Goal: Task Accomplishment & Management: Manage account settings

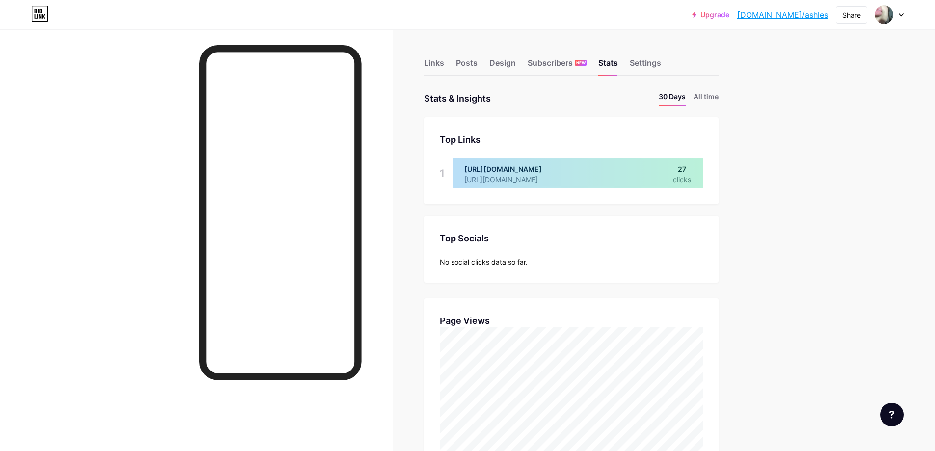
scroll to position [451, 935]
click at [820, 292] on div "Upgrade bio.link/ashles... bio.link/ashles Share Switch accounts ashlebio bio.l…" at bounding box center [467, 433] width 935 height 867
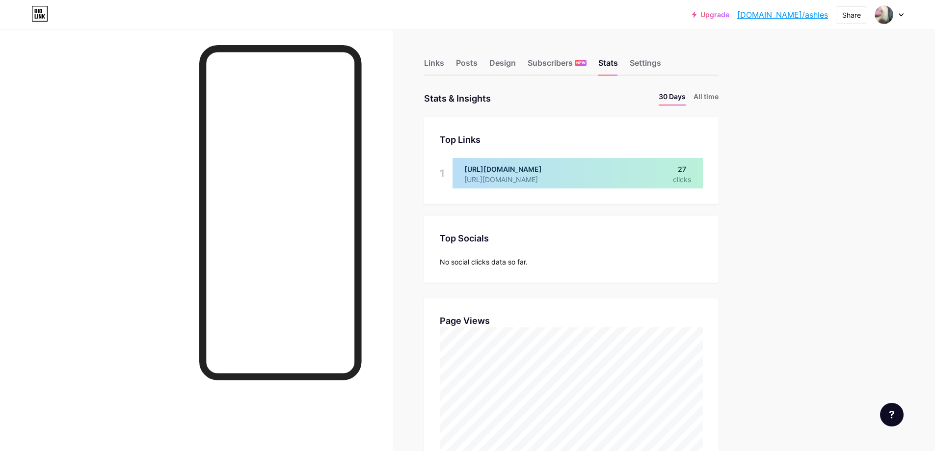
drag, startPoint x: 0, startPoint y: 0, endPoint x: 750, endPoint y: 276, distance: 799.5
click at [750, 276] on div "Links Posts Design Subscribers NEW Stats Settings Stats & Insights Page Stats 3…" at bounding box center [380, 447] width 760 height 837
click at [380, 320] on div at bounding box center [196, 254] width 393 height 451
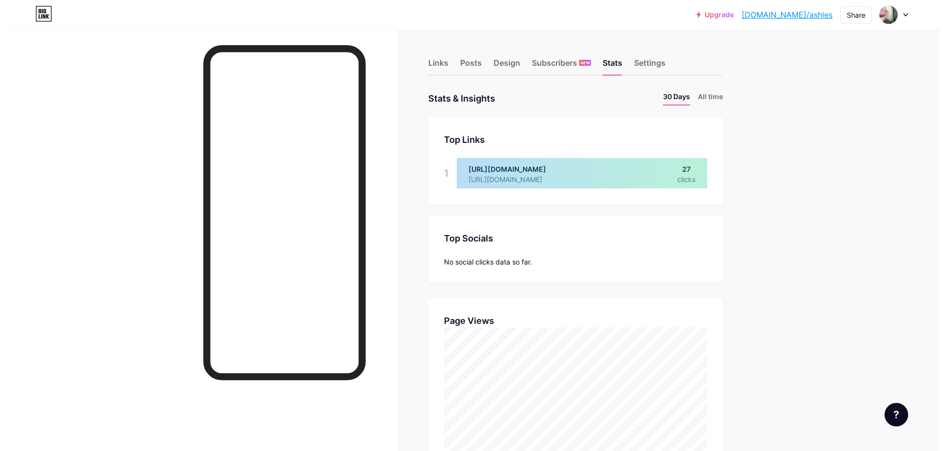
scroll to position [451, 935]
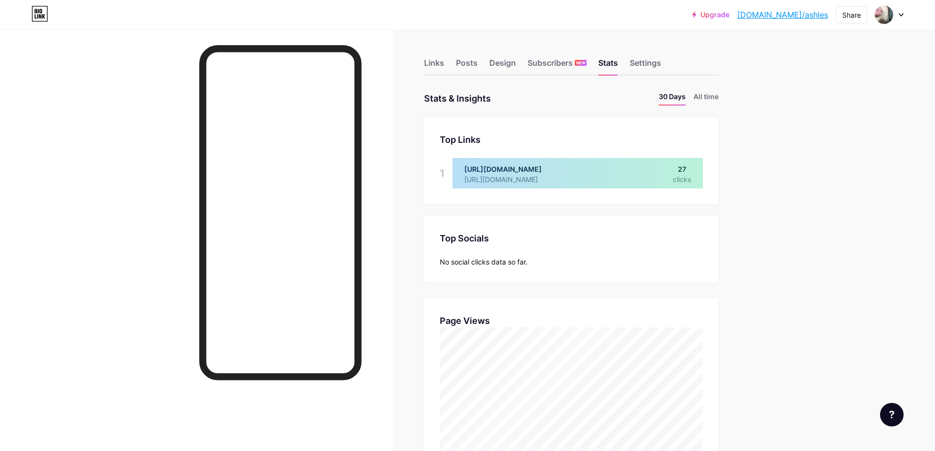
click at [756, 19] on div "Upgrade [DOMAIN_NAME]/ashles... [DOMAIN_NAME]/ashles" at bounding box center [760, 15] width 136 height 18
click at [730, 13] on link "Upgrade" at bounding box center [710, 15] width 37 height 8
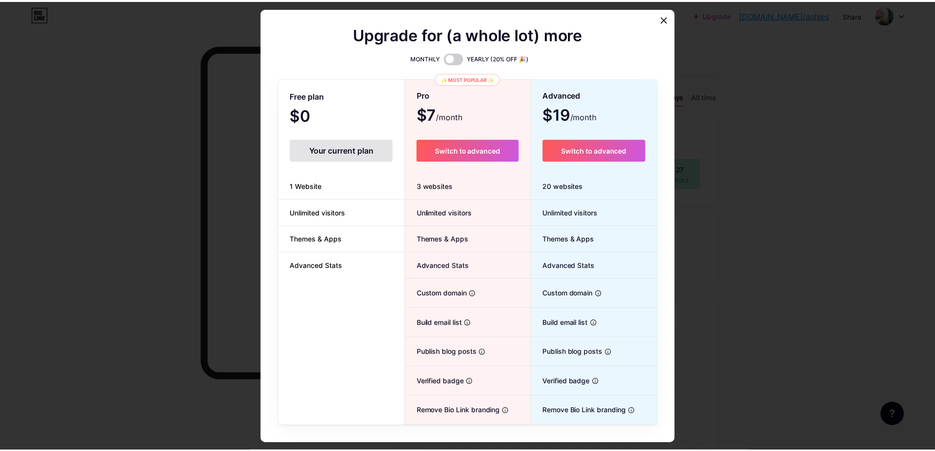
scroll to position [451, 943]
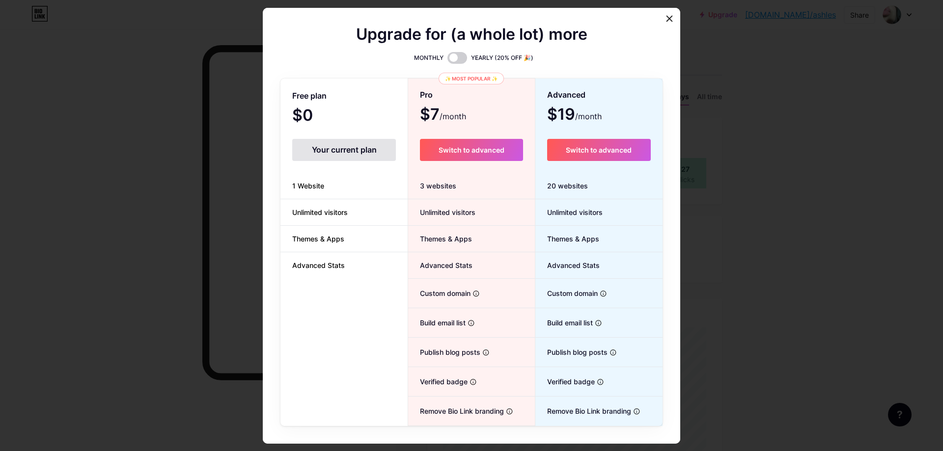
click at [752, 174] on div at bounding box center [471, 225] width 943 height 451
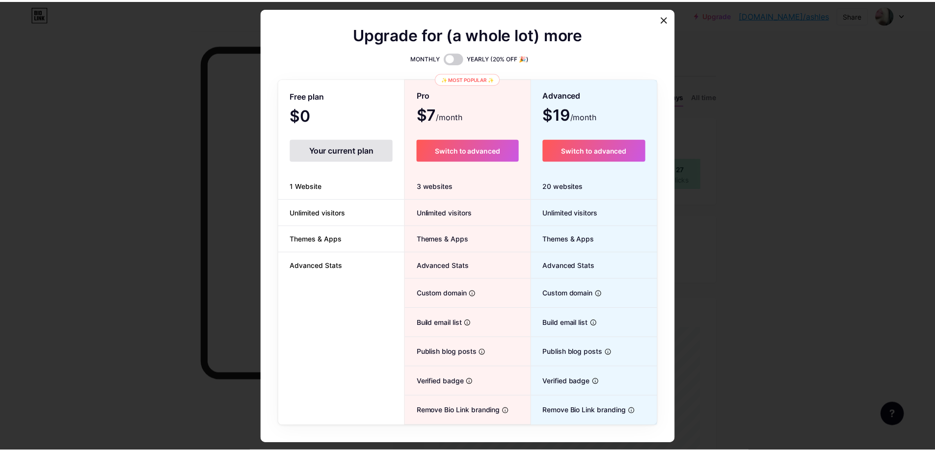
scroll to position [490603, 490119]
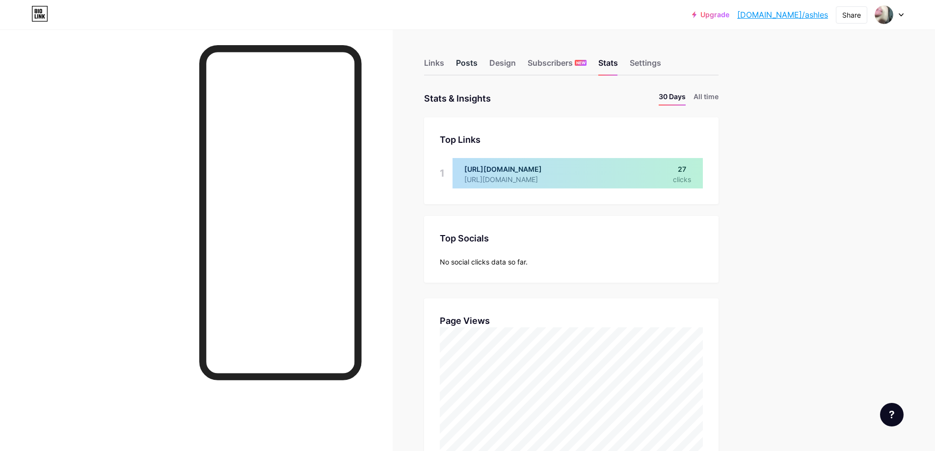
click at [478, 64] on div "Posts" at bounding box center [467, 66] width 22 height 18
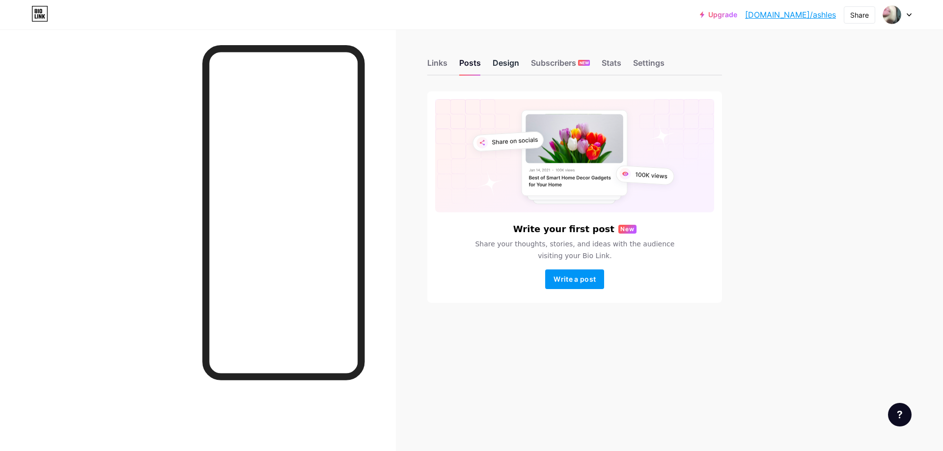
click at [498, 63] on div "Design" at bounding box center [506, 66] width 27 height 18
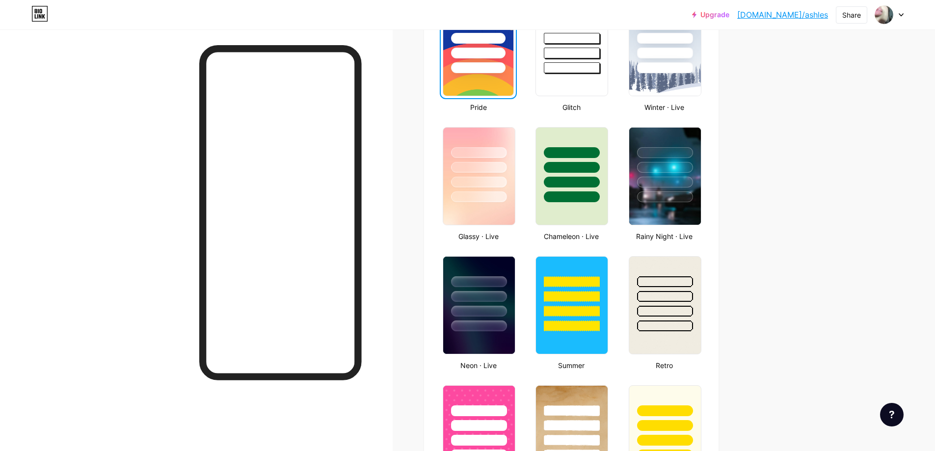
scroll to position [442, 0]
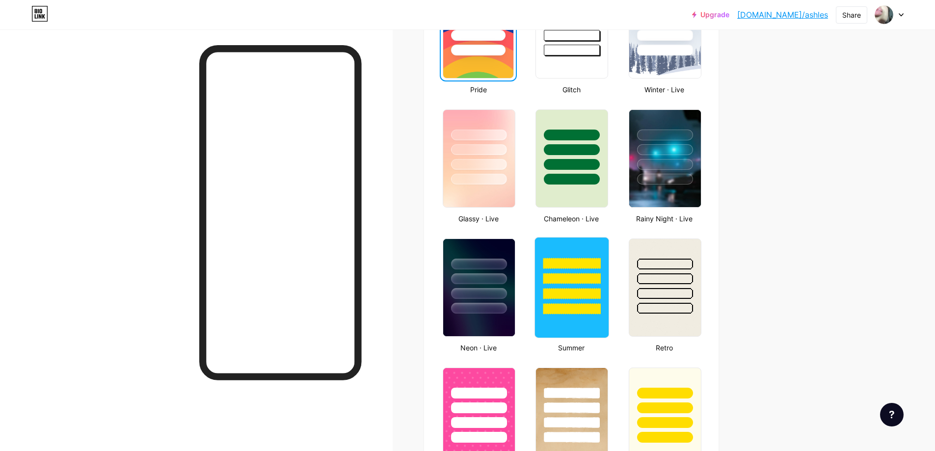
click at [567, 299] on div at bounding box center [572, 293] width 57 height 11
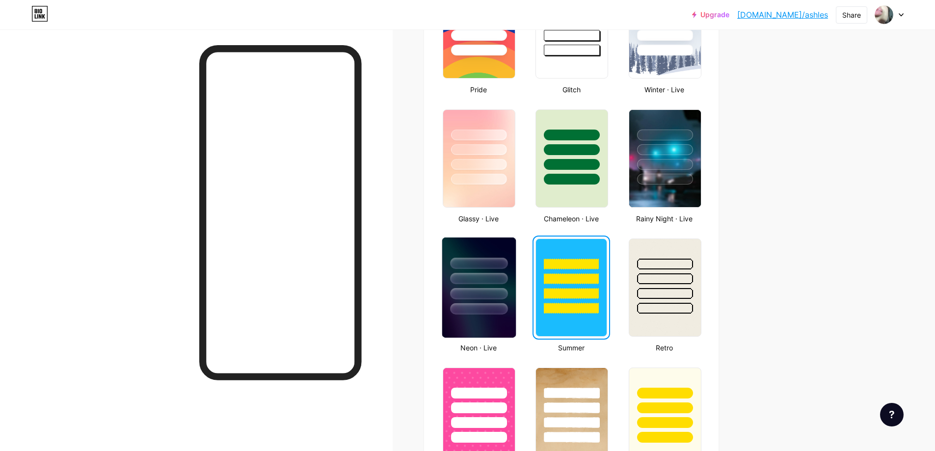
click at [491, 294] on div at bounding box center [478, 293] width 57 height 11
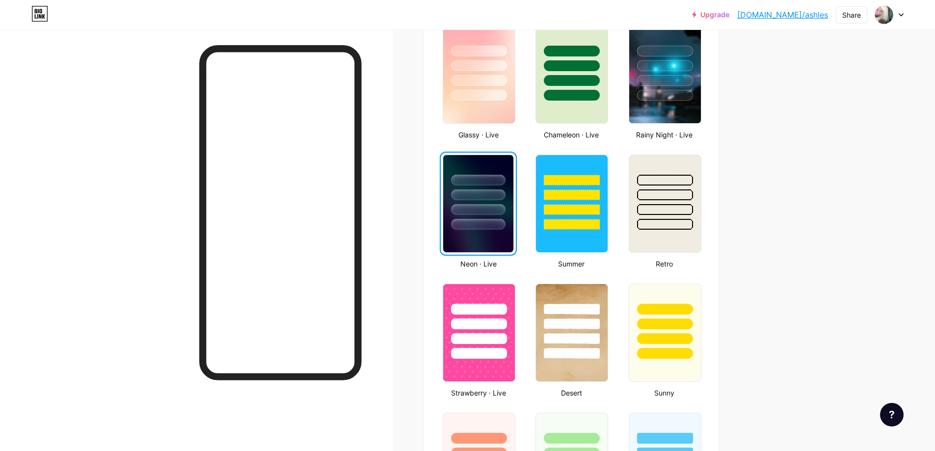
scroll to position [540, 0]
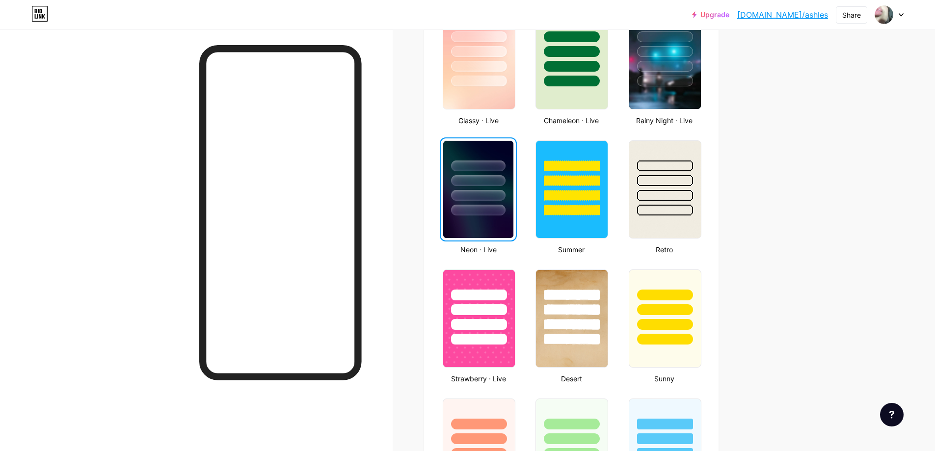
click at [491, 294] on div at bounding box center [479, 295] width 56 height 11
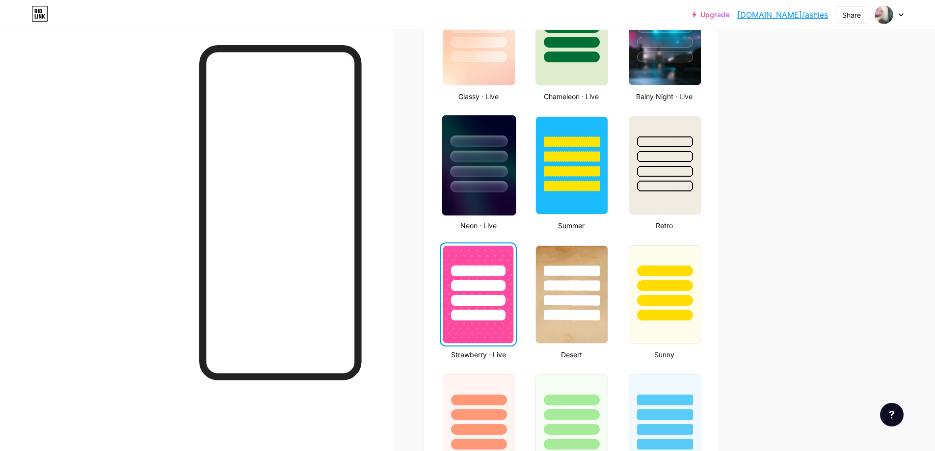
scroll to position [638, 0]
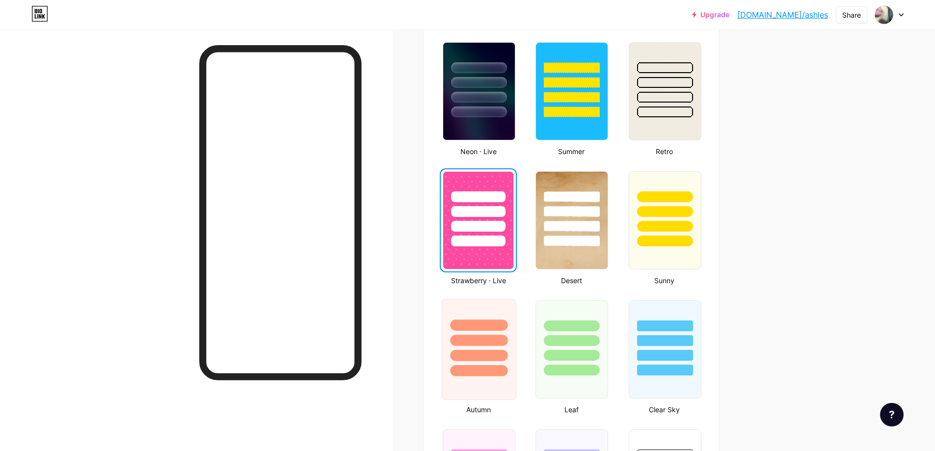
click at [489, 326] on div at bounding box center [478, 325] width 57 height 11
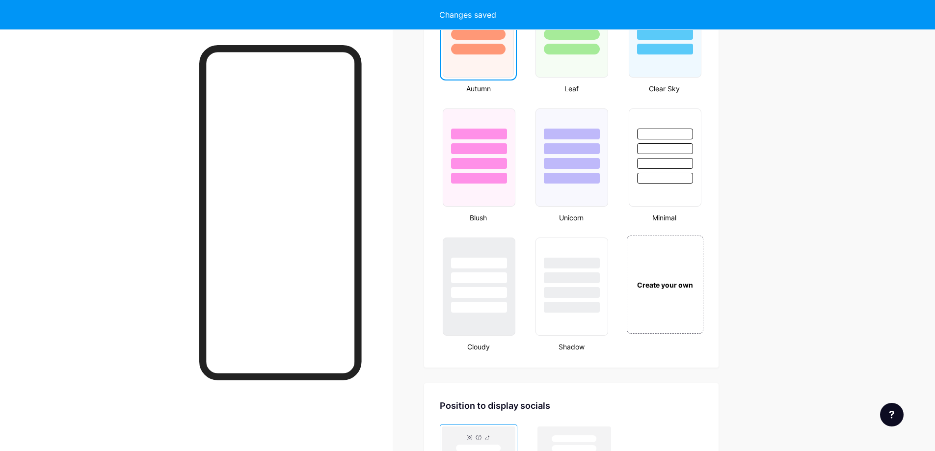
scroll to position [884, 0]
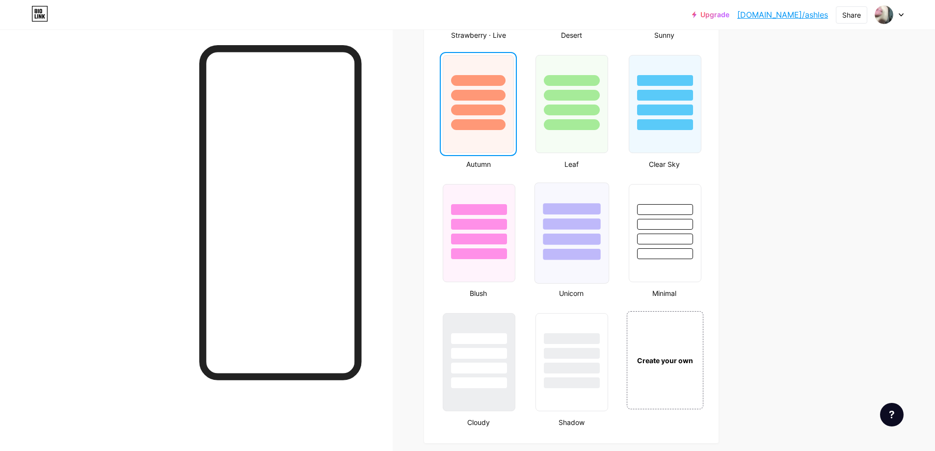
click at [586, 268] on div at bounding box center [572, 233] width 75 height 101
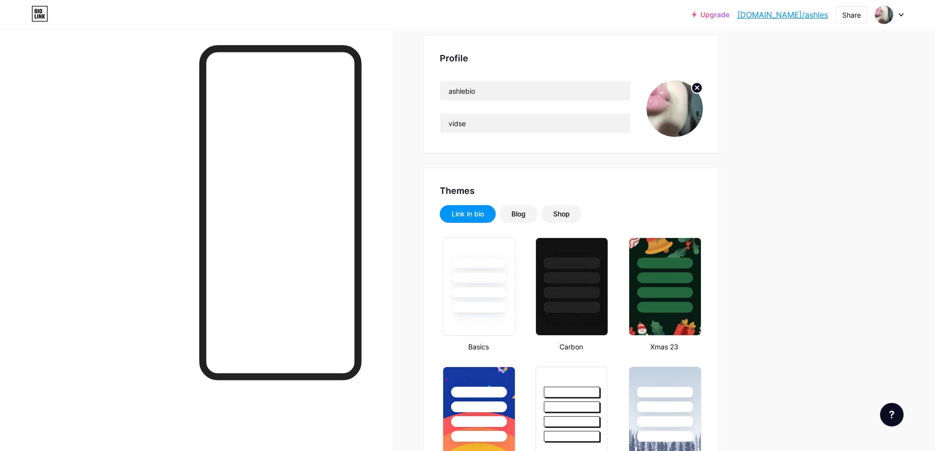
scroll to position [0, 0]
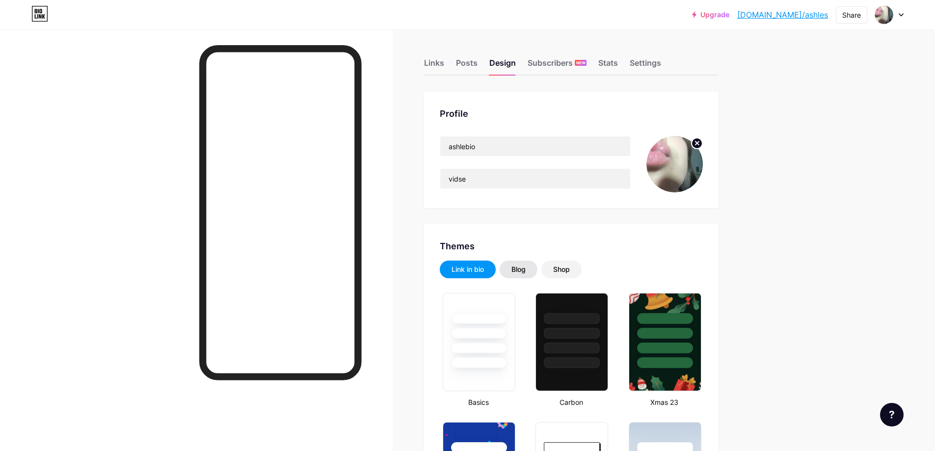
click at [531, 269] on div "Blog" at bounding box center [519, 270] width 38 height 18
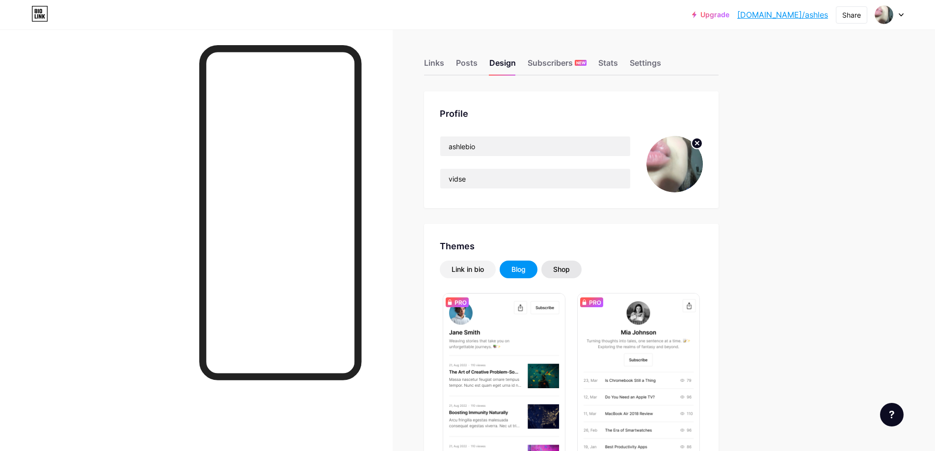
click at [570, 270] on div "Shop" at bounding box center [561, 270] width 17 height 10
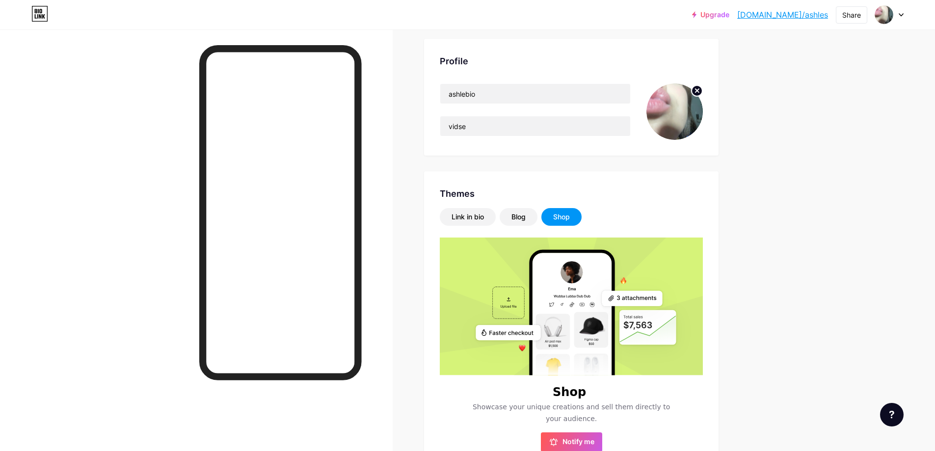
scroll to position [49, 0]
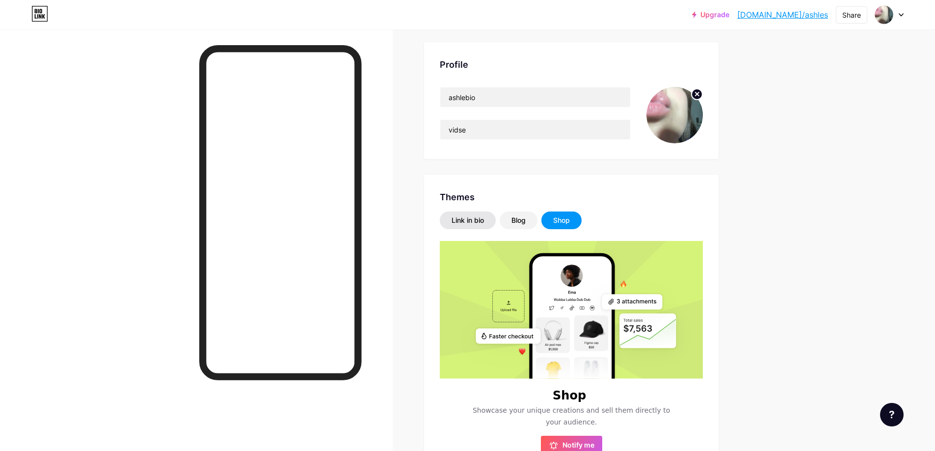
click at [478, 223] on div "Link in bio" at bounding box center [468, 221] width 32 height 10
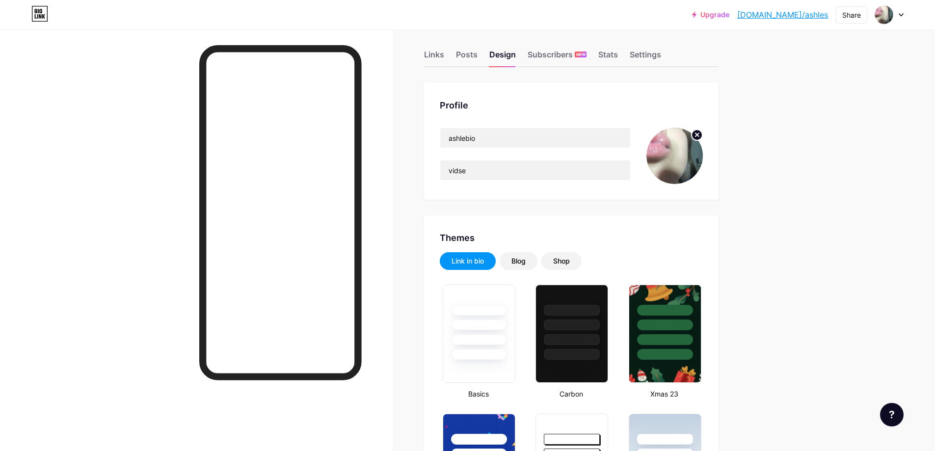
scroll to position [0, 0]
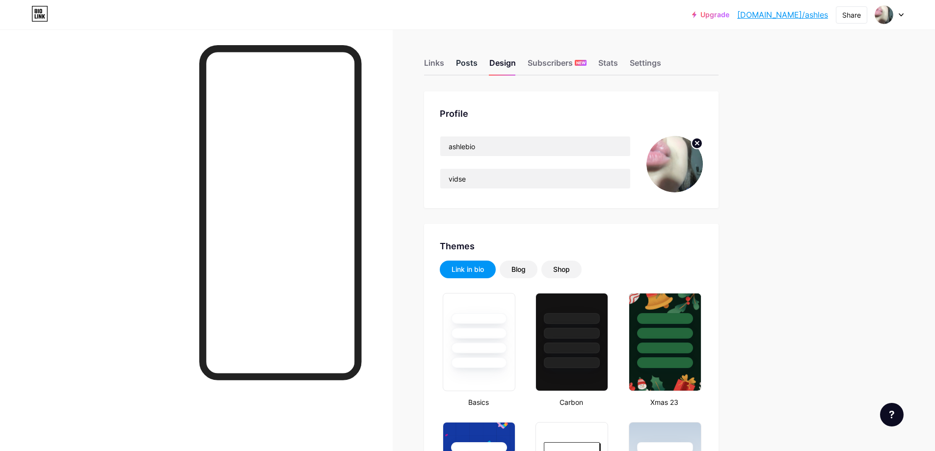
click at [473, 67] on div "Posts" at bounding box center [467, 66] width 22 height 18
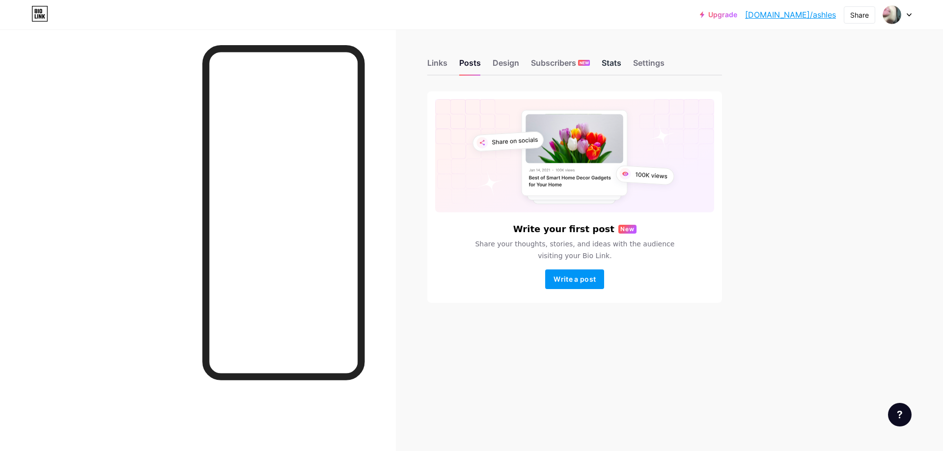
click at [612, 62] on div "Stats" at bounding box center [612, 66] width 20 height 18
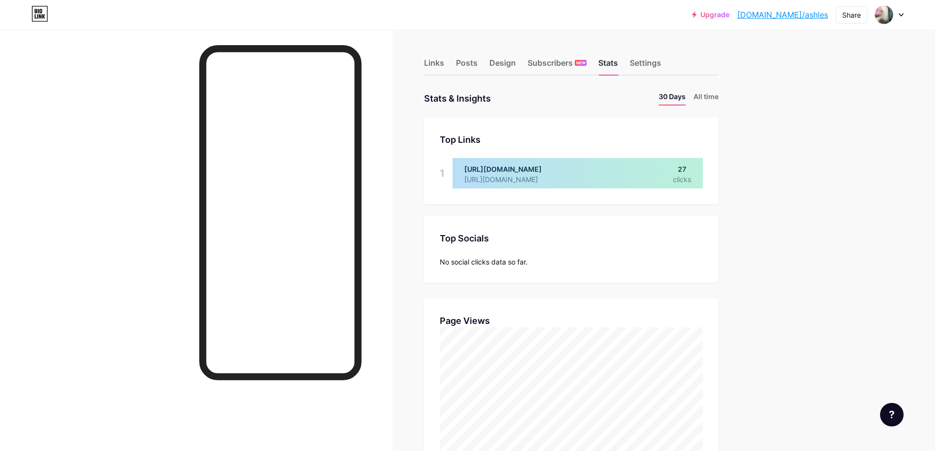
scroll to position [451, 935]
